Goal: Navigation & Orientation: Find specific page/section

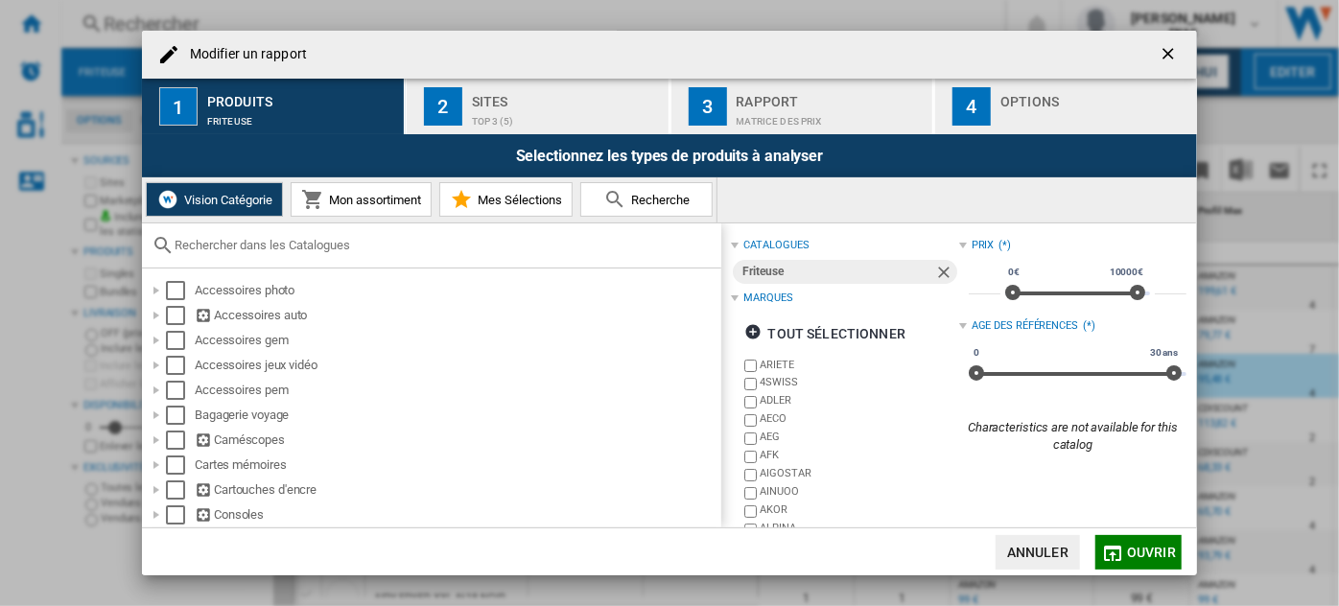
scroll to position [833, 0]
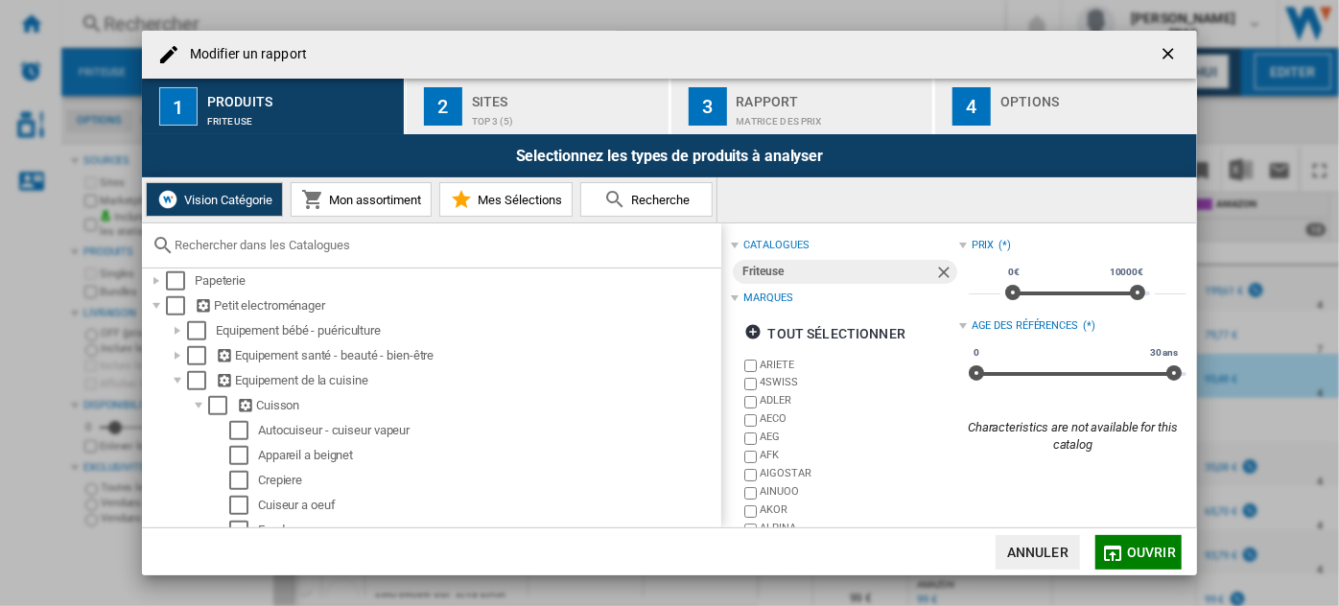
click at [1160, 53] on ng-md-icon "getI18NText('BUTTONS.CLOSE_DIALOG')" at bounding box center [1170, 55] width 23 height 23
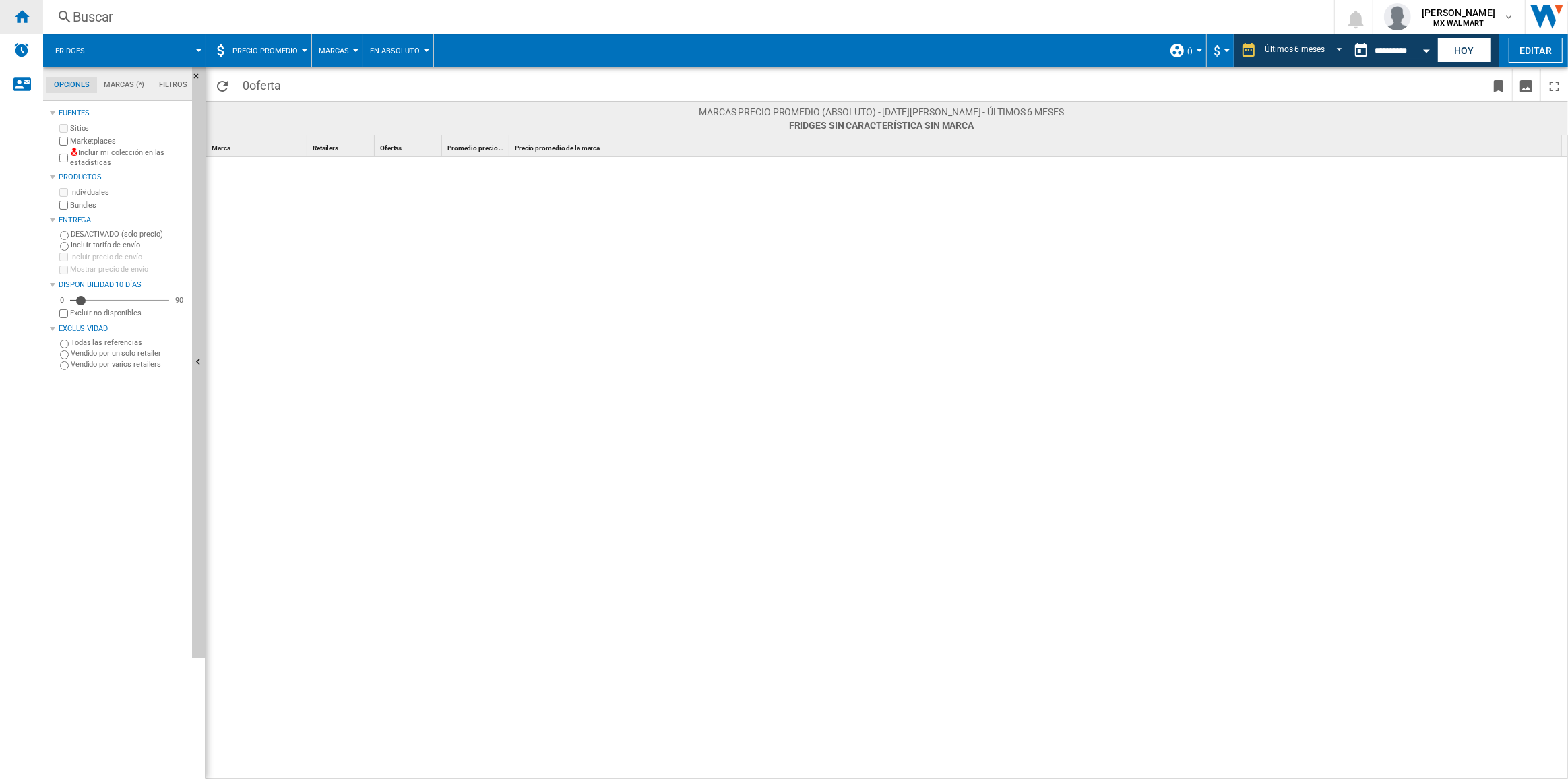
click at [18, 13] on ng-md-icon "Inicio" at bounding box center [21, 16] width 16 height 16
